Goal: Task Accomplishment & Management: Complete application form

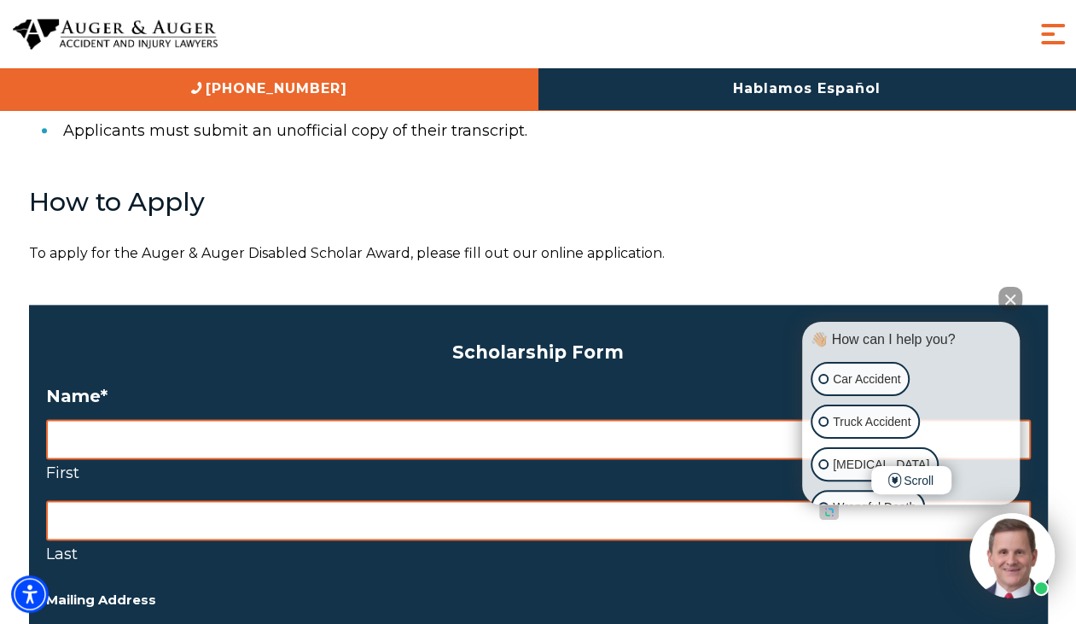
scroll to position [1132, 0]
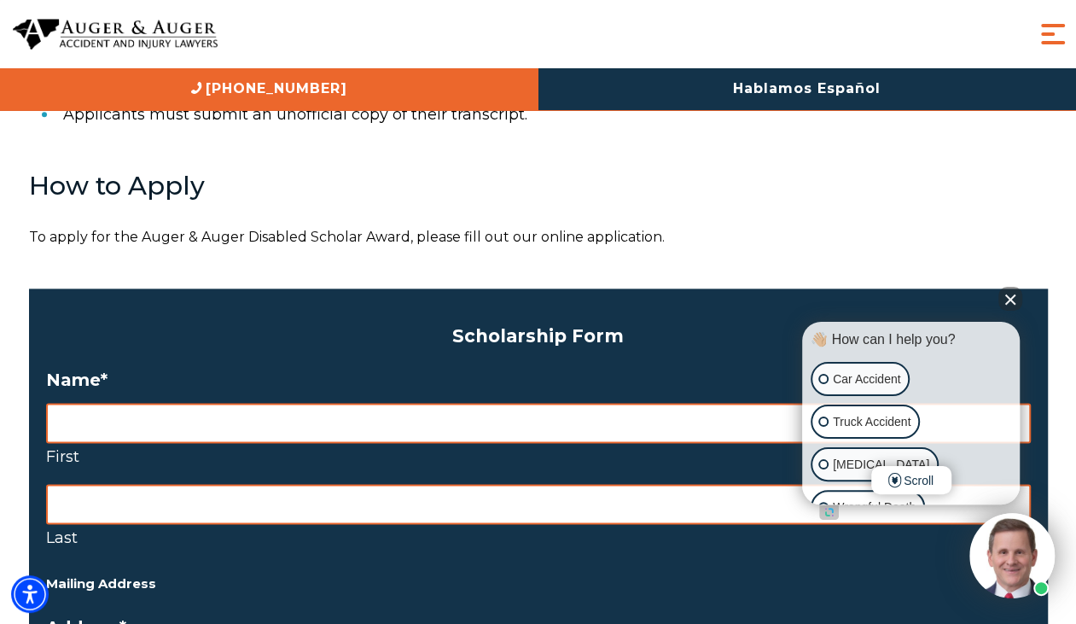
click at [493, 426] on input "First" at bounding box center [538, 423] width 984 height 40
type input "Hunter"
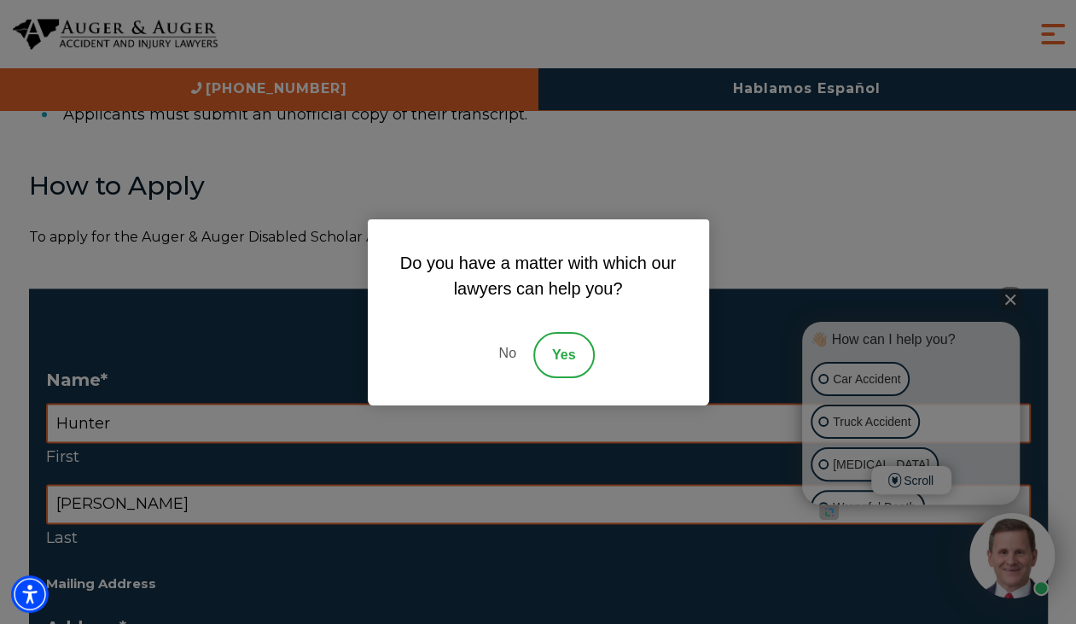
type input "[PERSON_NAME]"
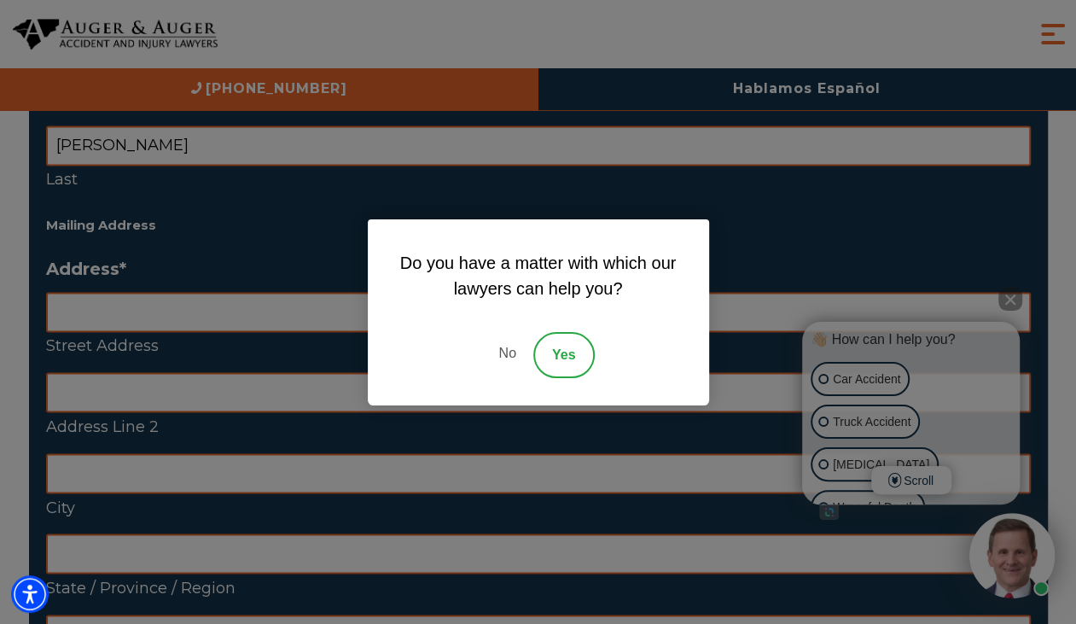
click at [515, 347] on link "No" at bounding box center [506, 355] width 51 height 46
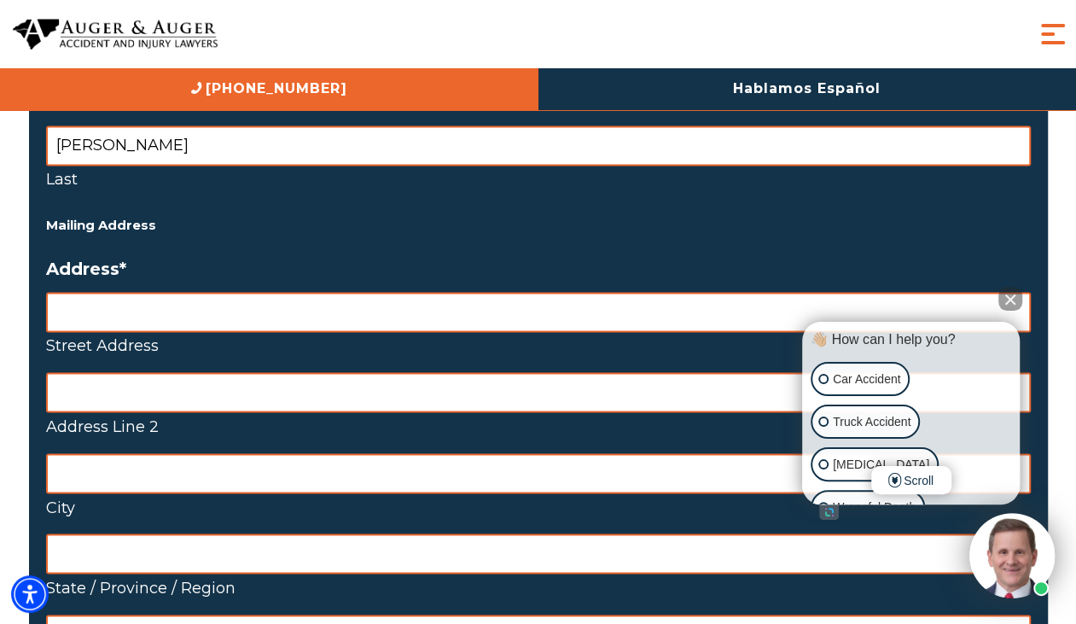
click at [303, 294] on input "Street Address" at bounding box center [538, 312] width 984 height 40
type input "[STREET_ADDRESS]"
type input "[PERSON_NAME]"
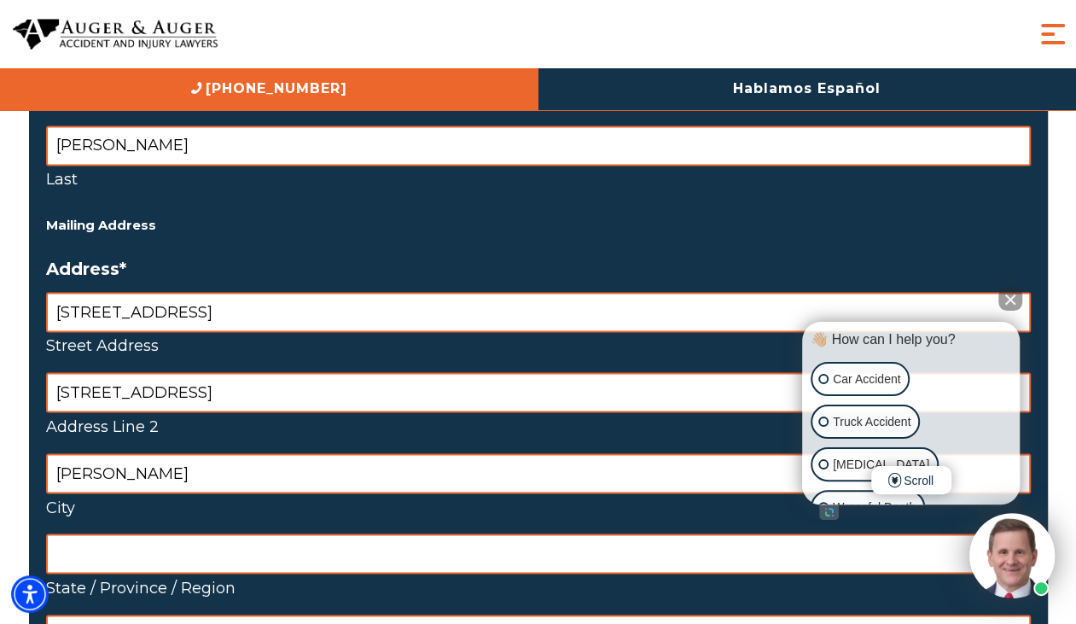
type input "76078"
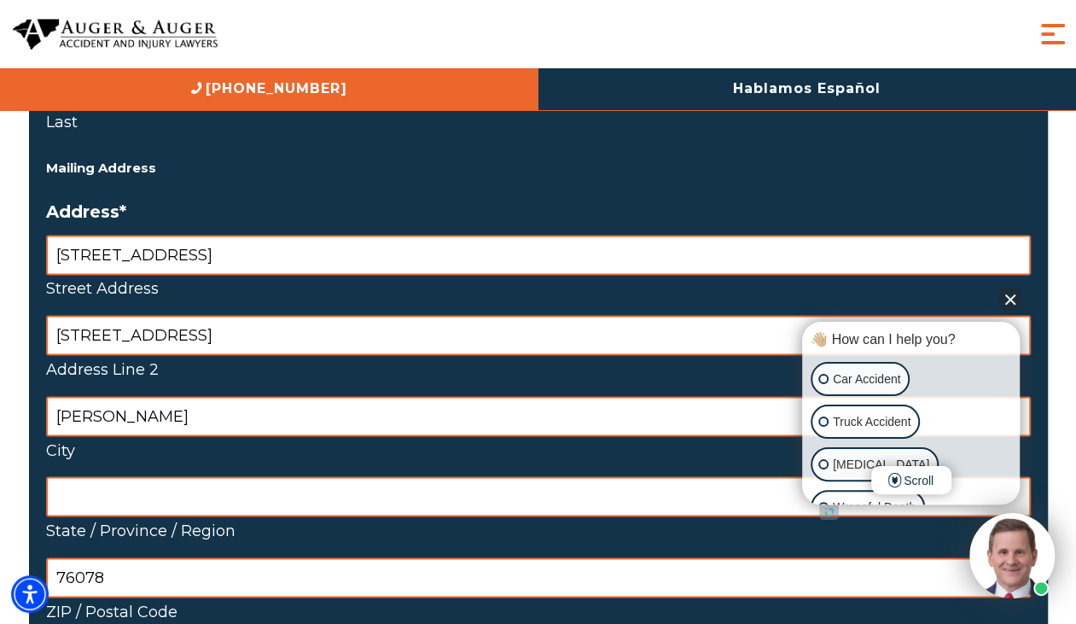
scroll to position [1548, 0]
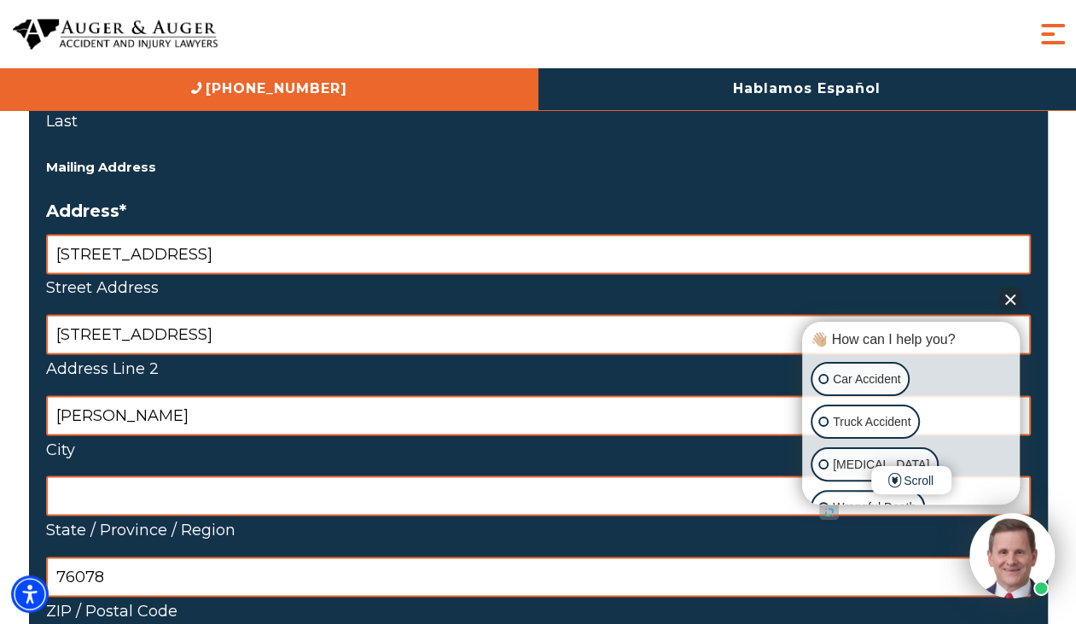
drag, startPoint x: 275, startPoint y: 344, endPoint x: 21, endPoint y: 309, distance: 255.8
click at [142, 511] on input "State / Province / Region" at bounding box center [538, 495] width 984 height 40
type input "[US_STATE]"
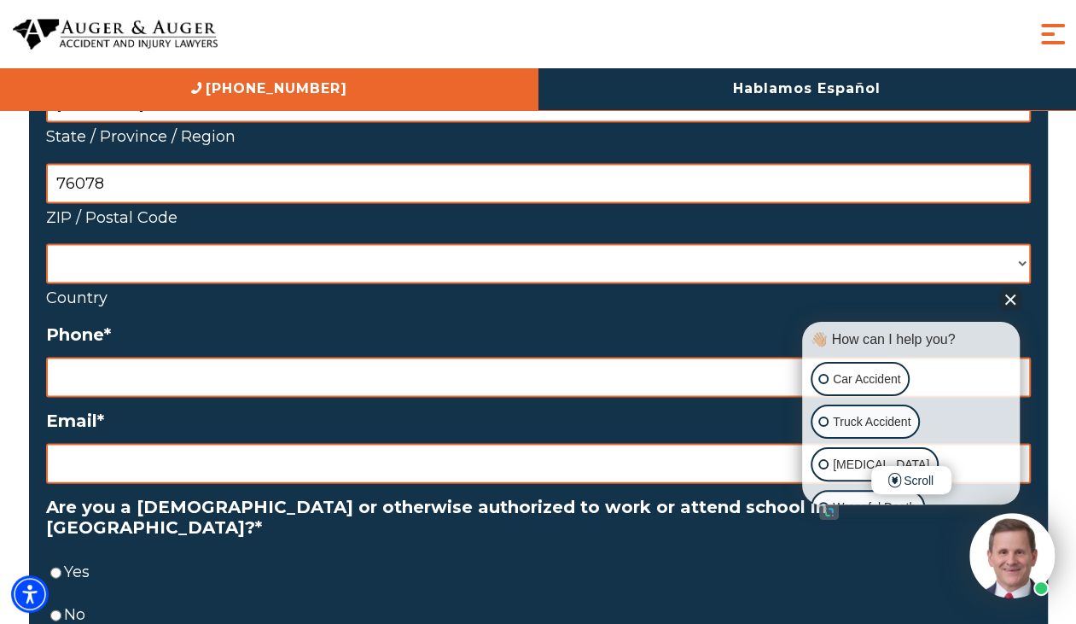
scroll to position [1954, 0]
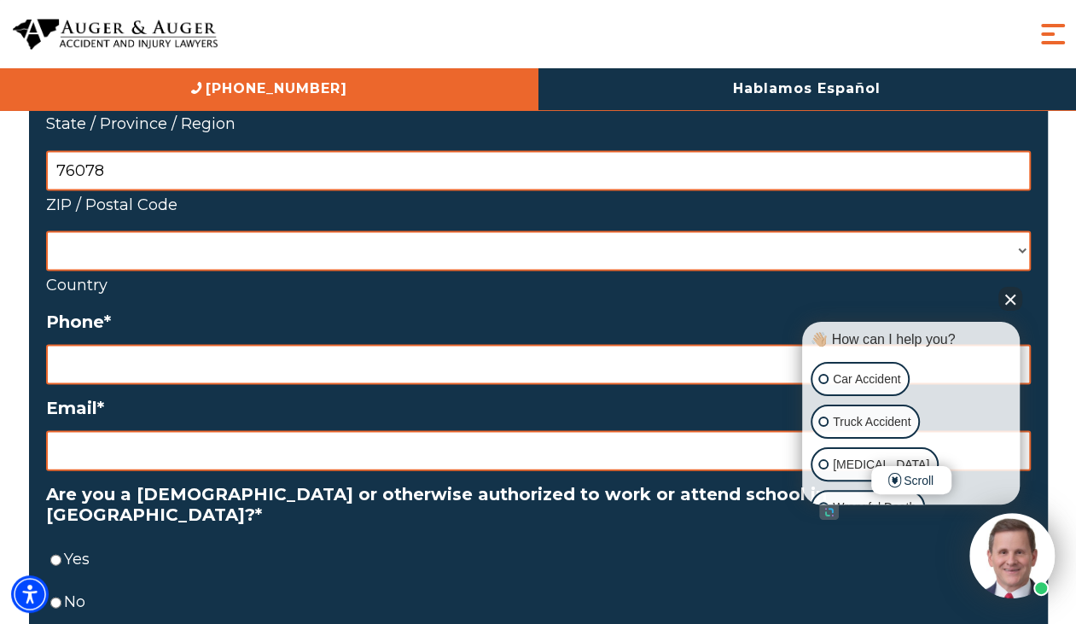
click at [111, 239] on select "[GEOGRAPHIC_DATA] [GEOGRAPHIC_DATA] [GEOGRAPHIC_DATA] [US_STATE] [GEOGRAPHIC_DA…" at bounding box center [538, 251] width 984 height 40
click at [113, 249] on select "[GEOGRAPHIC_DATA] [GEOGRAPHIC_DATA] [GEOGRAPHIC_DATA] [US_STATE] [GEOGRAPHIC_DA…" at bounding box center [538, 251] width 984 height 40
click at [1025, 253] on select "[GEOGRAPHIC_DATA] [GEOGRAPHIC_DATA] [GEOGRAPHIC_DATA] [US_STATE] [GEOGRAPHIC_DA…" at bounding box center [538, 251] width 984 height 40
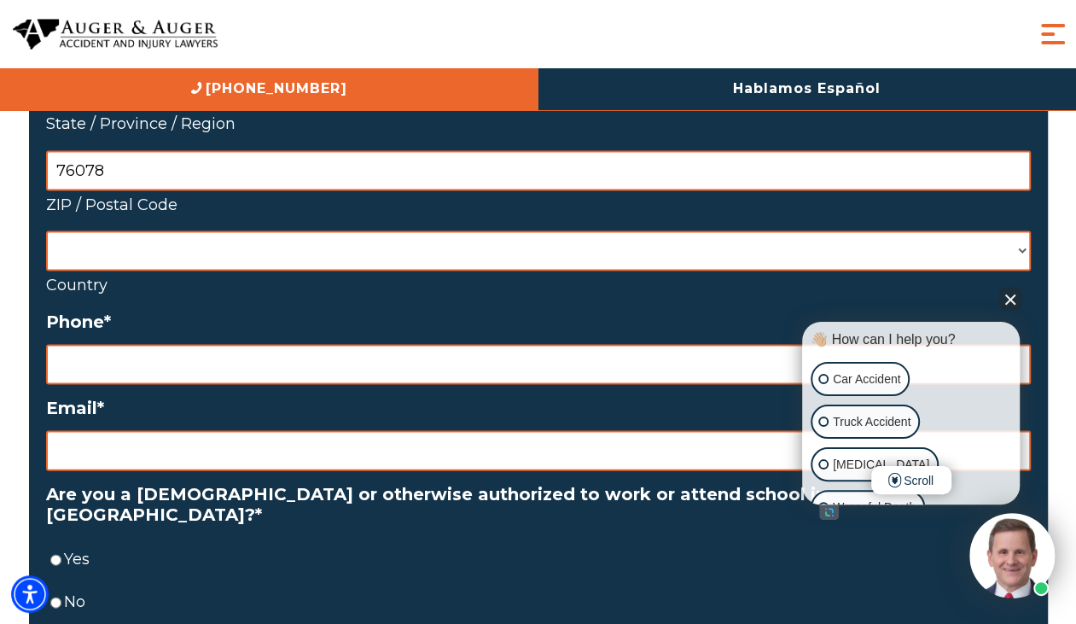
click at [1022, 249] on select "[GEOGRAPHIC_DATA] [GEOGRAPHIC_DATA] [GEOGRAPHIC_DATA] [US_STATE] [GEOGRAPHIC_DA…" at bounding box center [538, 251] width 984 height 40
select select "[GEOGRAPHIC_DATA]"
click at [46, 231] on select "[GEOGRAPHIC_DATA] [GEOGRAPHIC_DATA] [GEOGRAPHIC_DATA] [US_STATE] [GEOGRAPHIC_DA…" at bounding box center [538, 251] width 984 height 40
click at [394, 369] on input "Phone *" at bounding box center [538, 365] width 984 height 40
click at [394, 369] on input "(___) ___-____" at bounding box center [538, 365] width 984 height 40
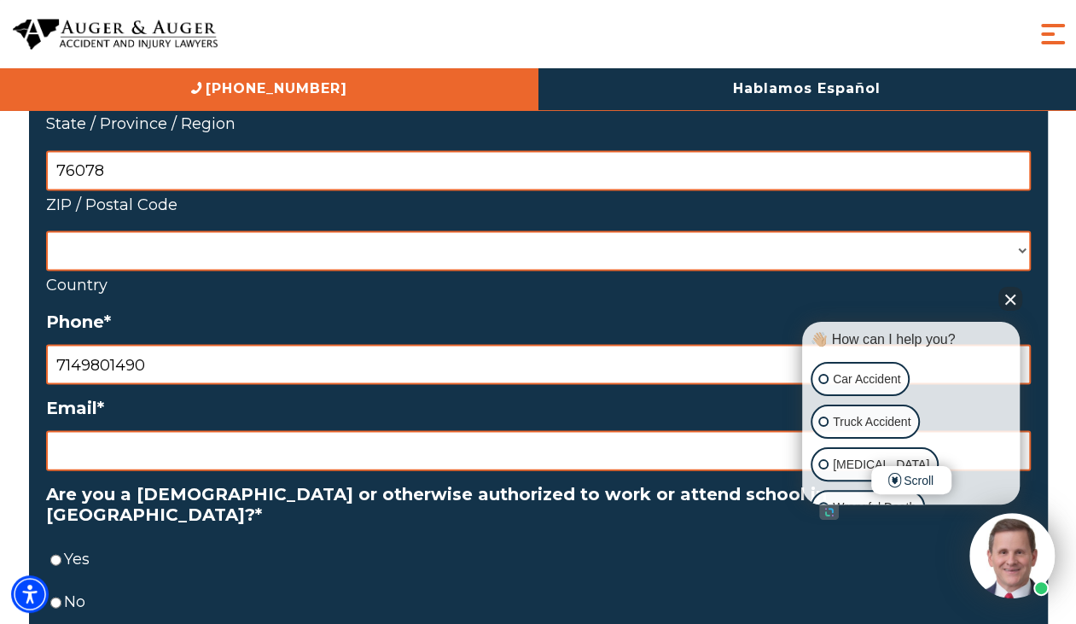
type input "[PHONE_NUMBER]"
type input "[EMAIL_ADDRESS][DOMAIN_NAME]"
type input "[PERSON_NAME]"
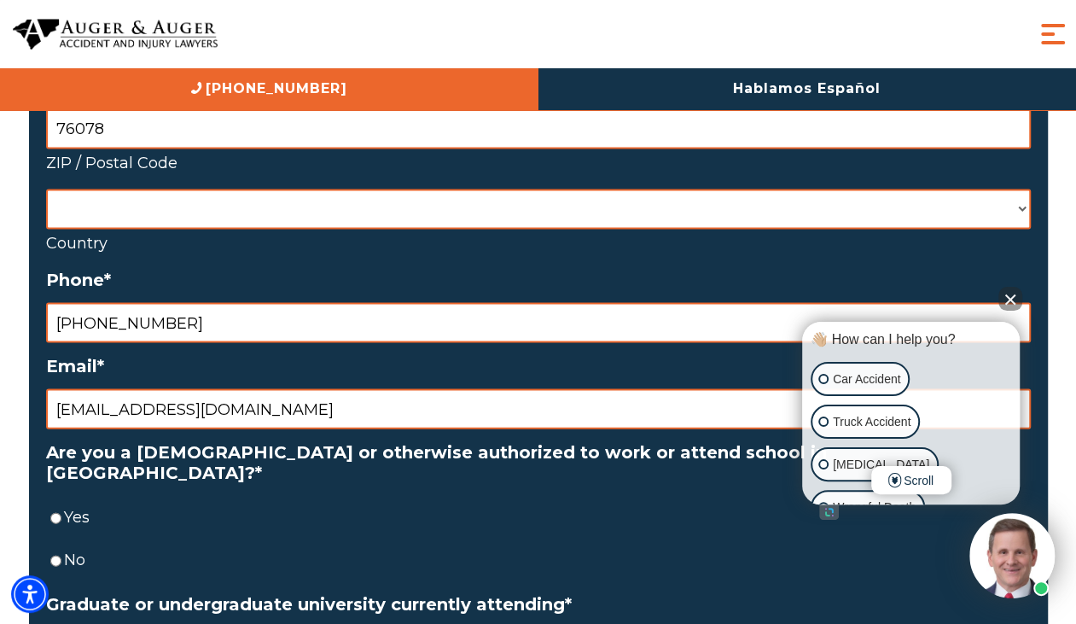
scroll to position [2007, 0]
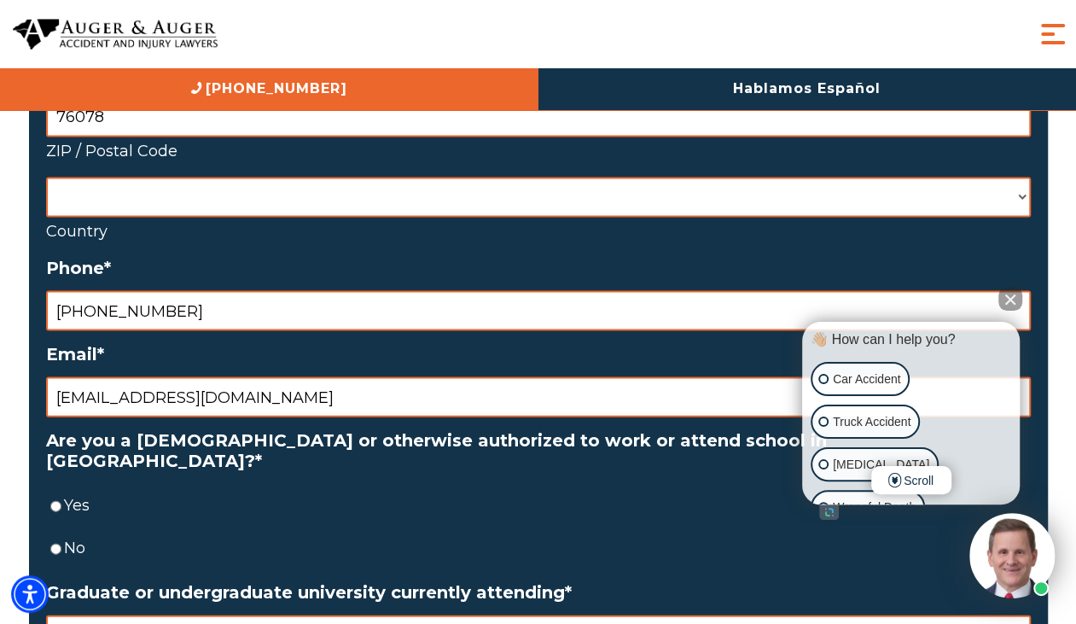
click at [74, 491] on label "Yes" at bounding box center [547, 504] width 967 height 27
click at [61, 487] on input "Yes" at bounding box center [55, 506] width 11 height 40
radio input "true"
click at [74, 491] on label "Yes" at bounding box center [547, 504] width 967 height 27
click at [61, 487] on input "Yes" at bounding box center [55, 506] width 11 height 40
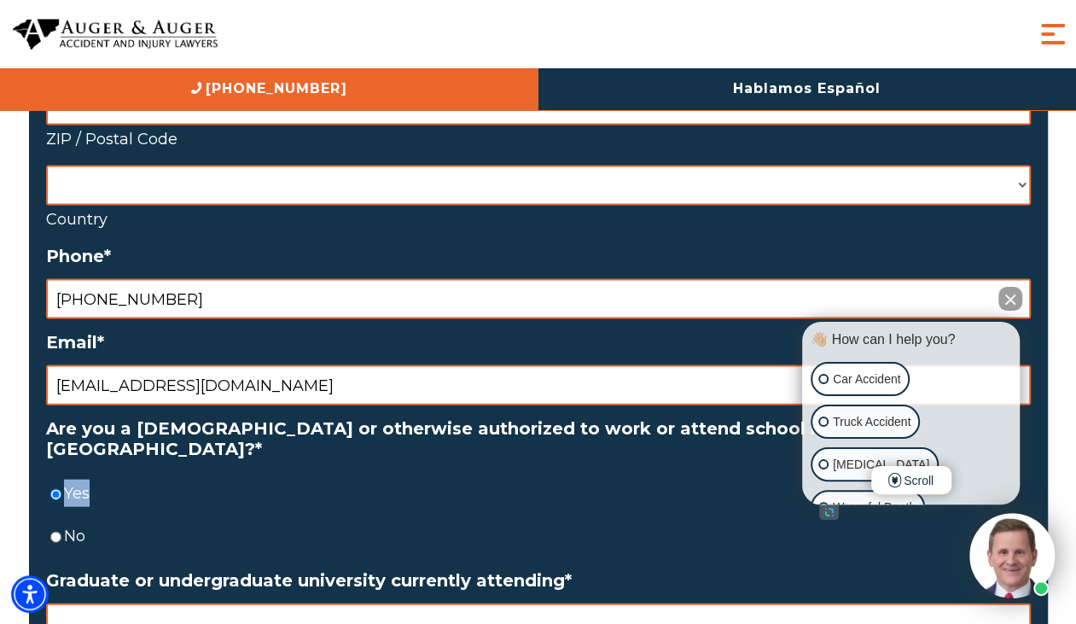
scroll to position [2036, 0]
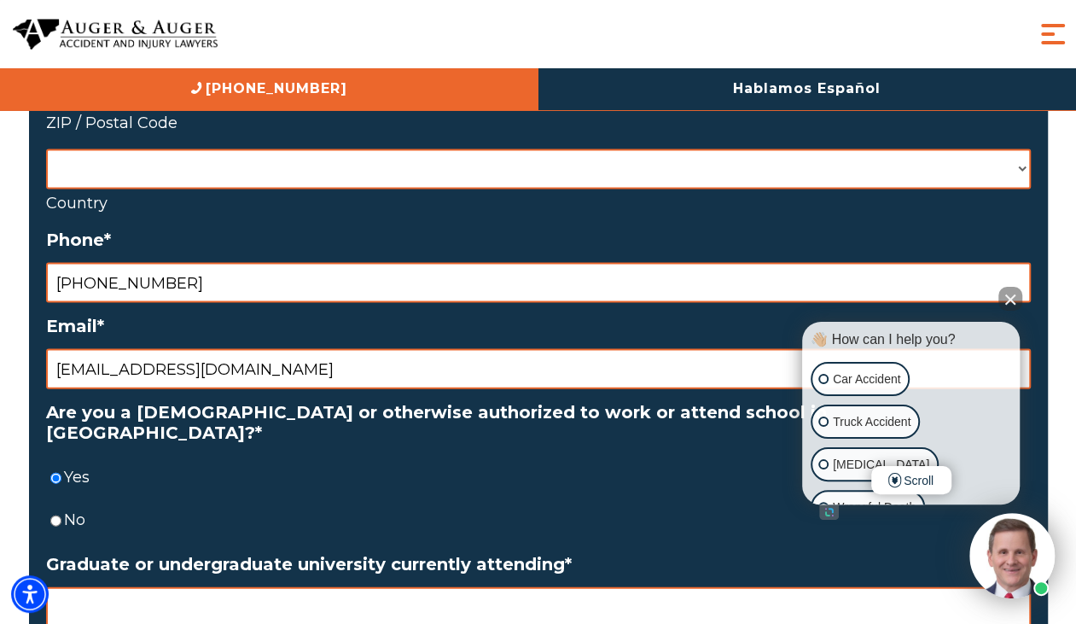
click at [301, 587] on input "Graduate or undergraduate university currently attending *" at bounding box center [538, 607] width 984 height 40
click at [578, 587] on input "Graduate or undergraduate university currently attending *" at bounding box center [538, 607] width 984 height 40
click at [575, 587] on input "[US_STATE] Tech Universit" at bounding box center [538, 607] width 984 height 40
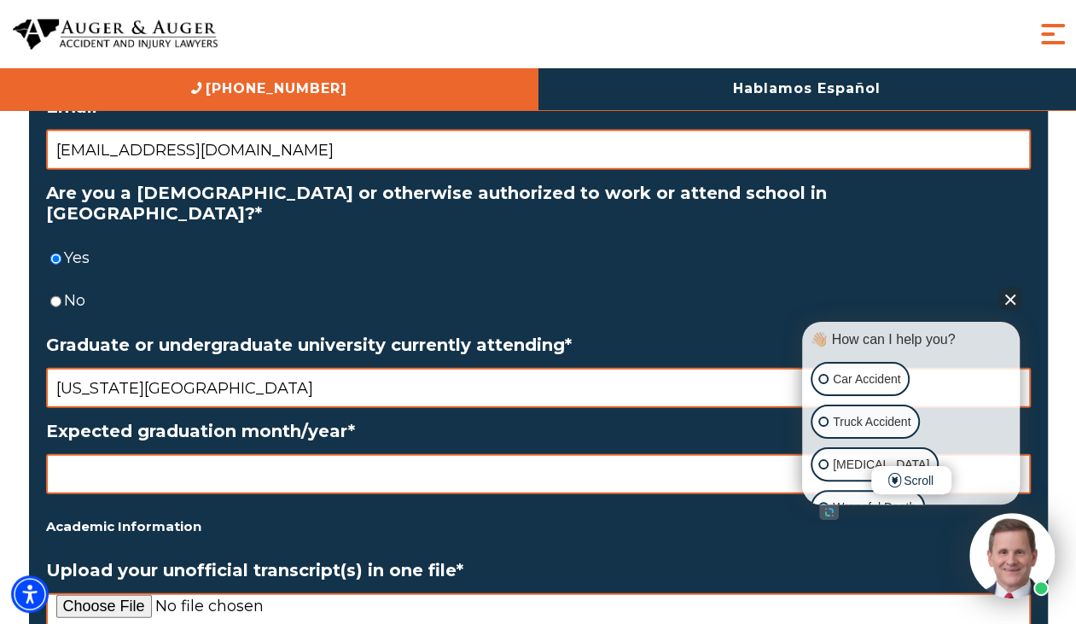
scroll to position [2258, 0]
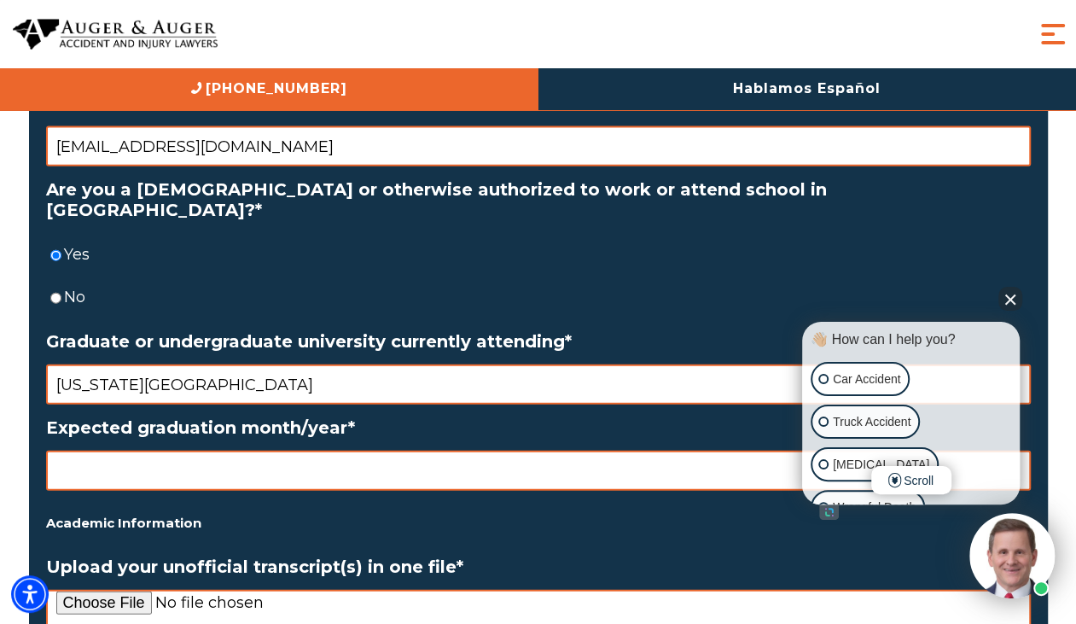
type input "[US_STATE][GEOGRAPHIC_DATA]"
click at [497, 450] on input "Expected graduation month/year *" at bounding box center [538, 470] width 984 height 40
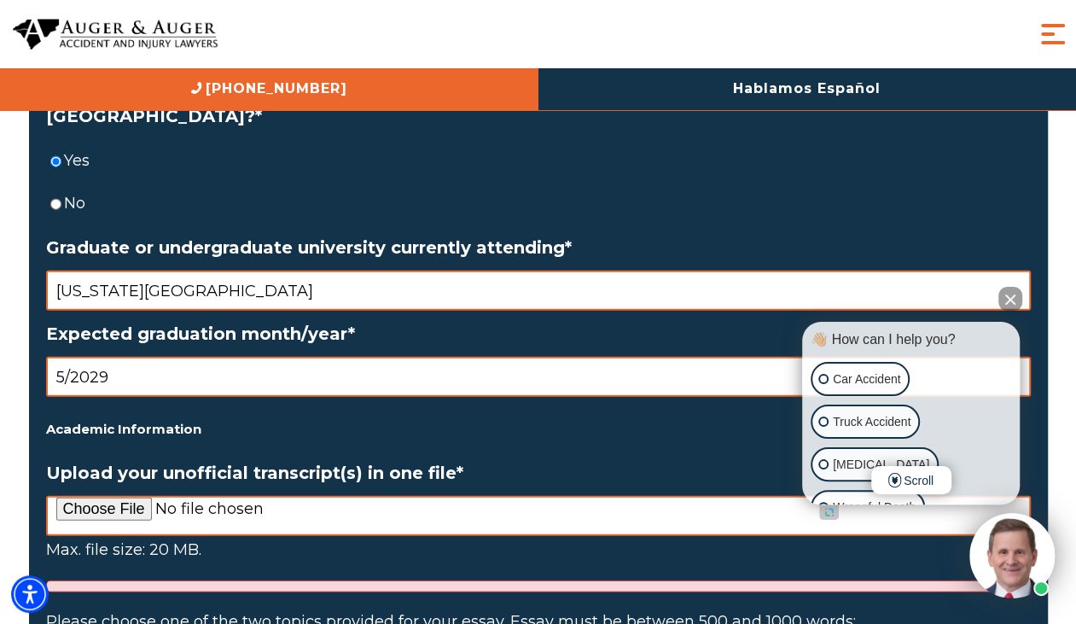
scroll to position [2357, 0]
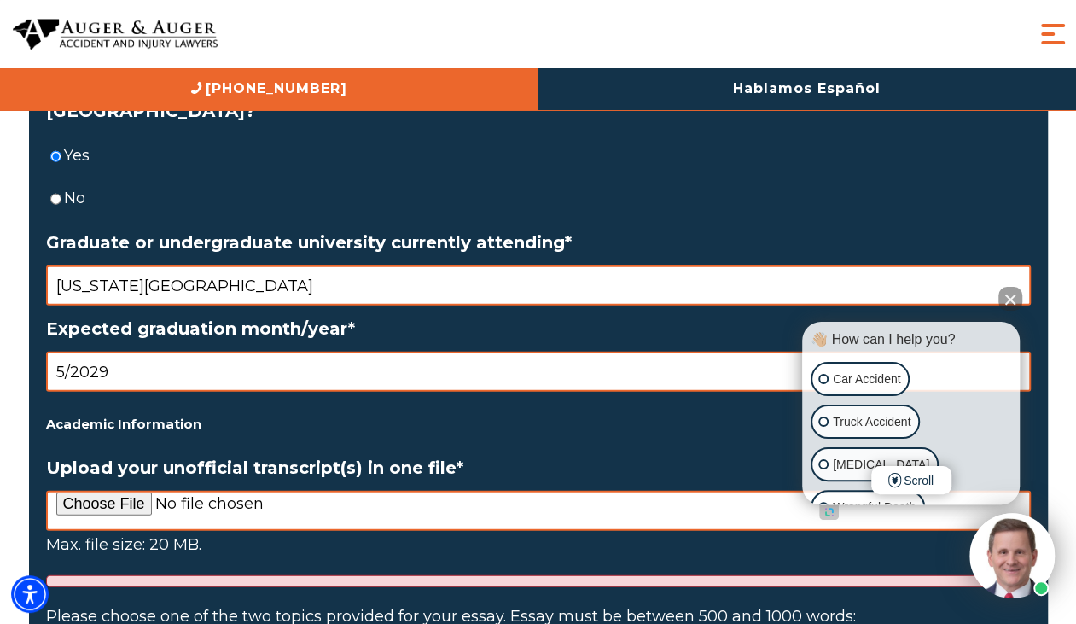
type input "5/2029"
click at [422, 491] on input "Upload your unofficial transcript(s) in one file *" at bounding box center [538, 511] width 984 height 40
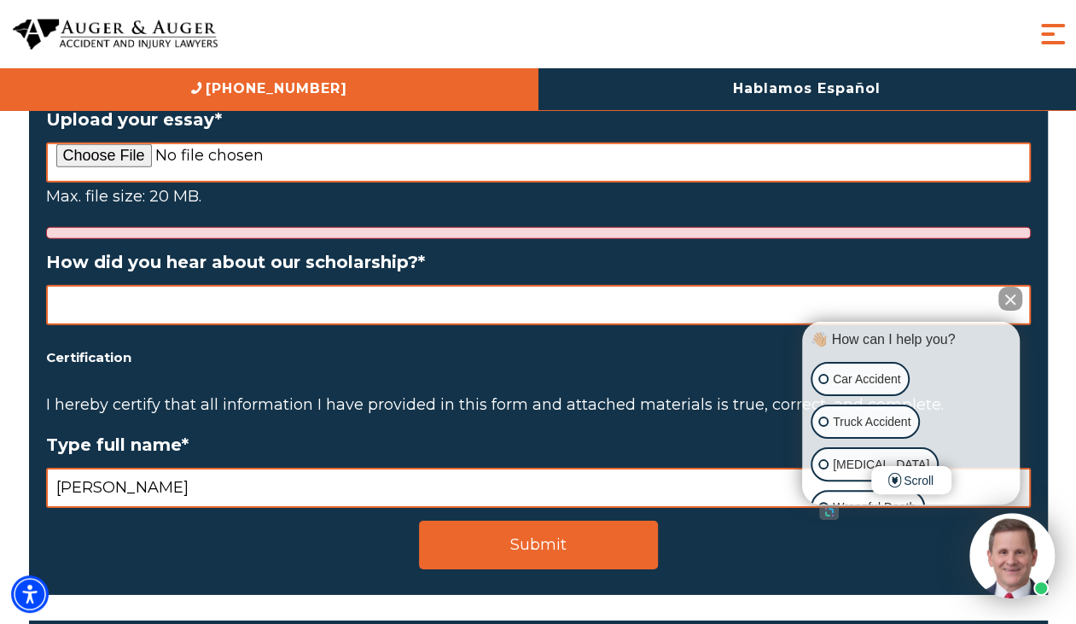
scroll to position [2990, 0]
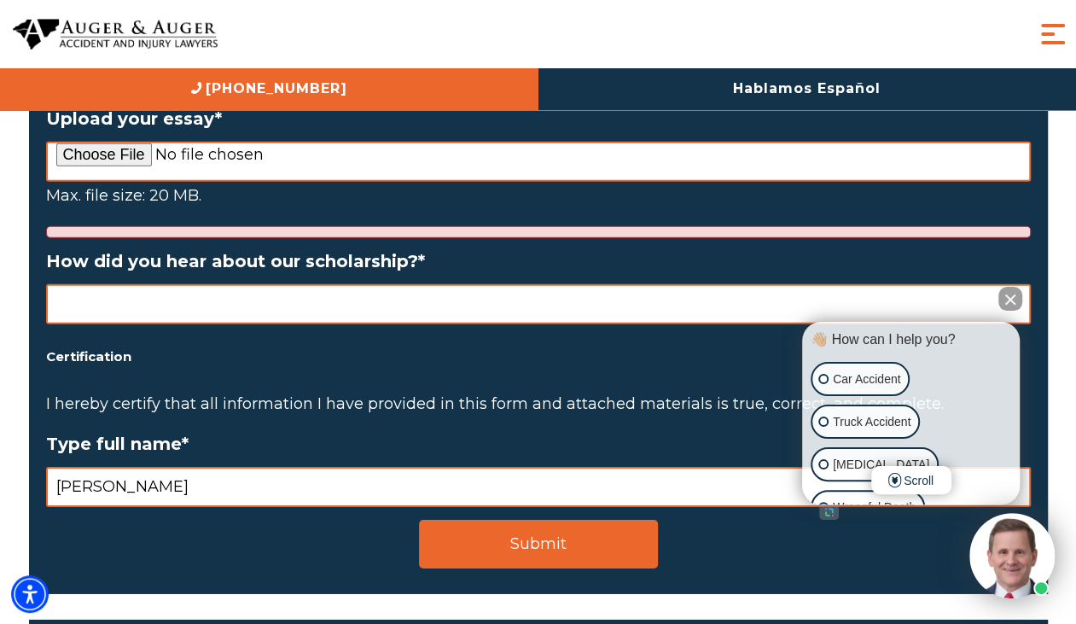
click at [113, 467] on input "[PERSON_NAME]" at bounding box center [538, 487] width 984 height 40
